Goal: Check status: Check status

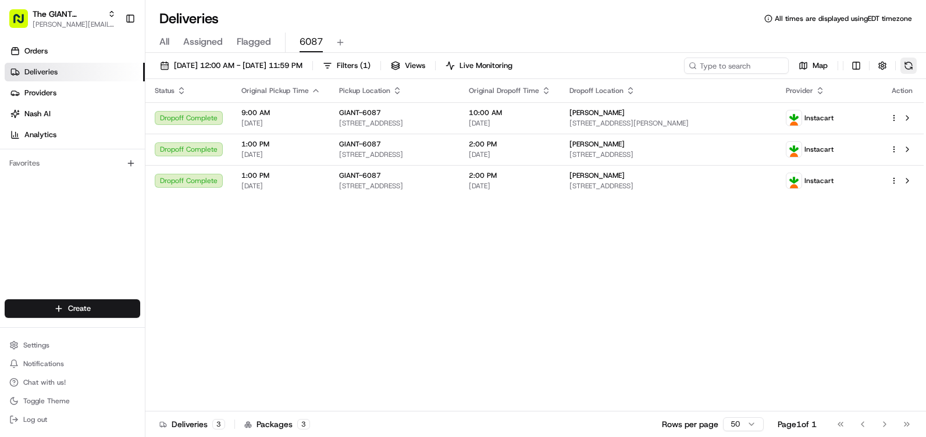
click at [907, 67] on button at bounding box center [908, 66] width 16 height 16
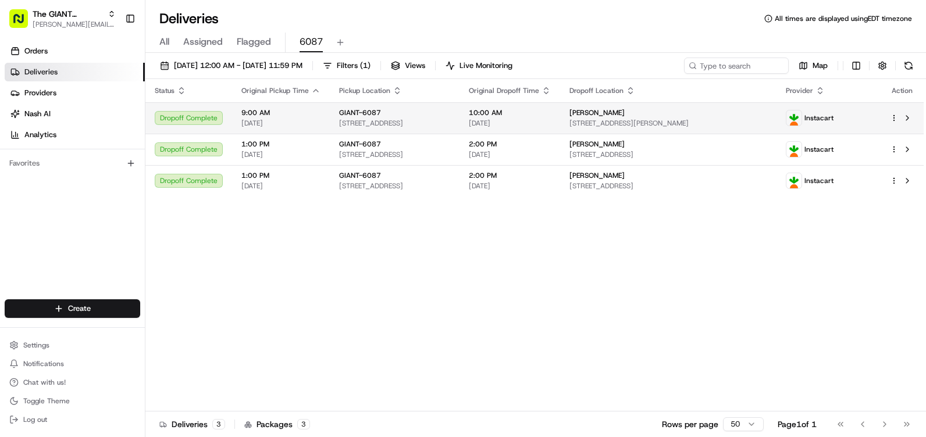
click at [894, 122] on div at bounding box center [902, 118] width 24 height 14
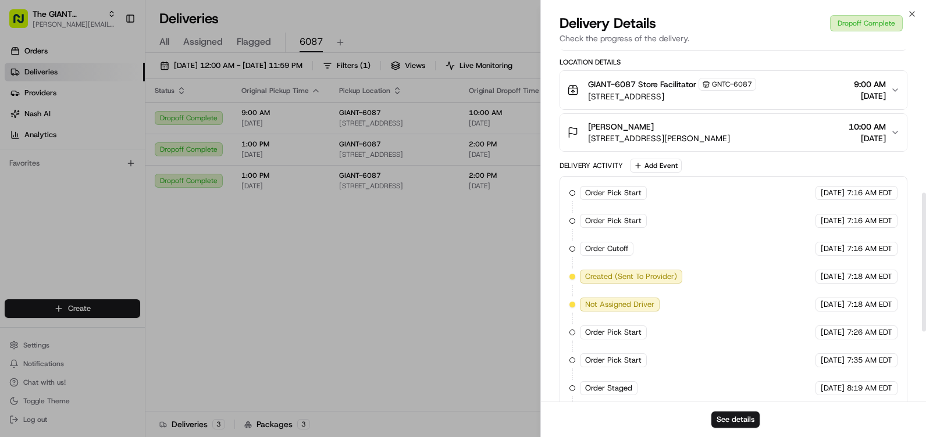
scroll to position [291, 0]
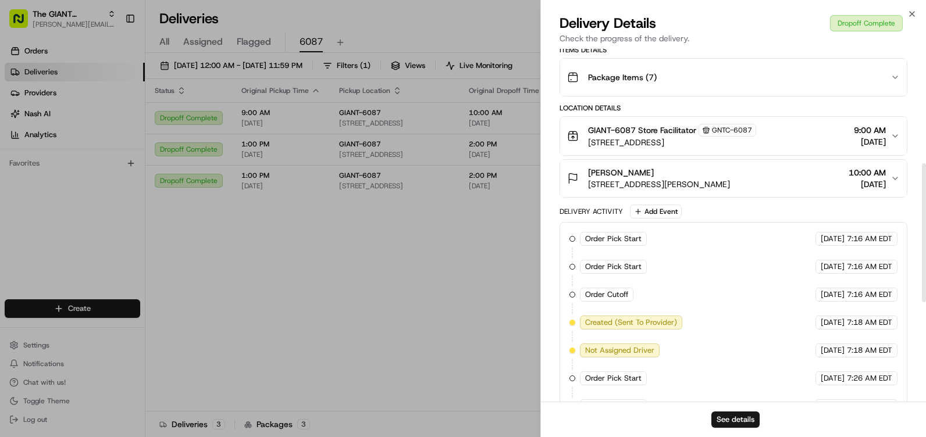
drag, startPoint x: 342, startPoint y: 309, endPoint x: 349, endPoint y: 307, distance: 7.4
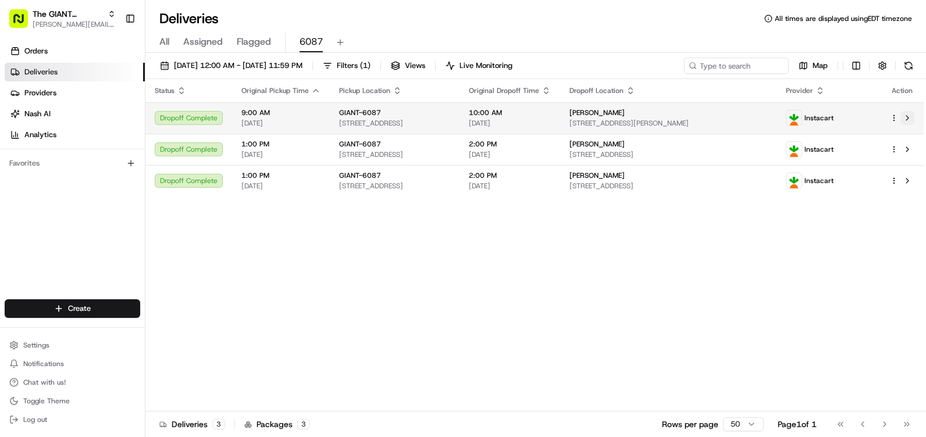
click at [905, 117] on button at bounding box center [907, 118] width 14 height 14
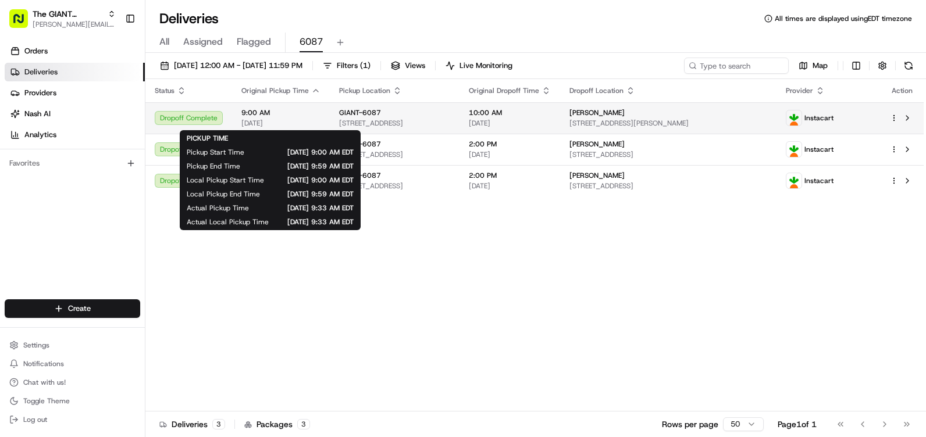
click at [285, 120] on span "[DATE]" at bounding box center [280, 123] width 79 height 9
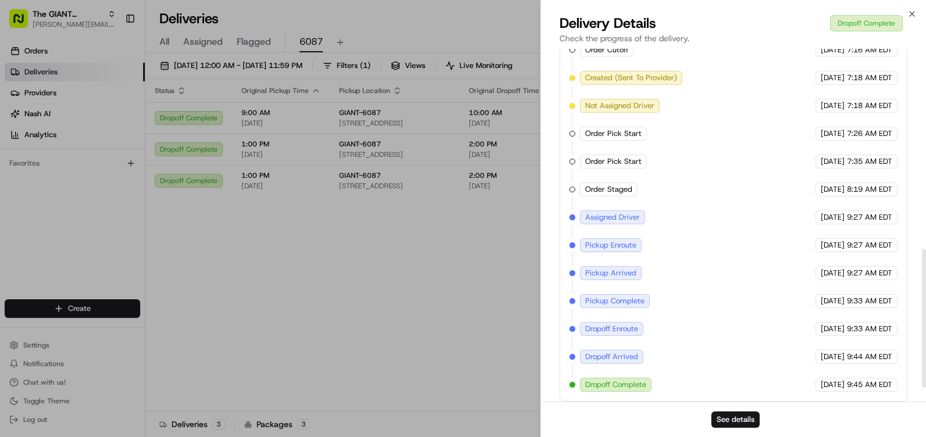
scroll to position [543, 0]
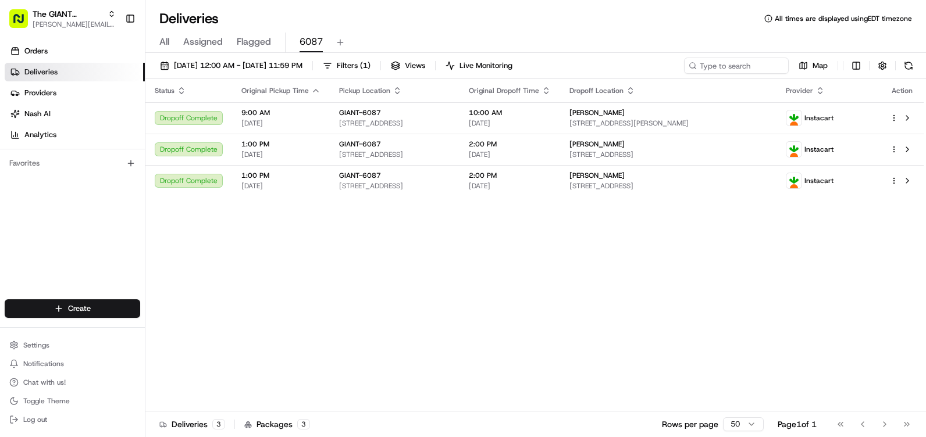
drag, startPoint x: 199, startPoint y: 119, endPoint x: 512, endPoint y: 226, distance: 330.9
click at [512, 226] on div "Status Original Pickup Time Pickup Location Original Dropoff Time Dropoff Locat…" at bounding box center [534, 245] width 778 height 333
click at [217, 261] on div "Status Original Pickup Time Pickup Location Original Dropoff Time Dropoff Locat…" at bounding box center [534, 245] width 778 height 333
